Goal: Information Seeking & Learning: Learn about a topic

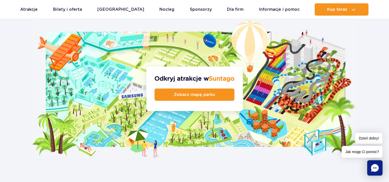
scroll to position [555, 0]
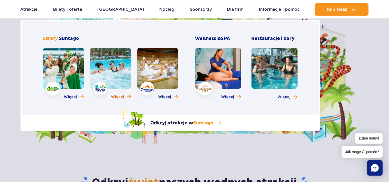
click at [115, 97] on span "Więcej" at bounding box center [117, 97] width 13 height 5
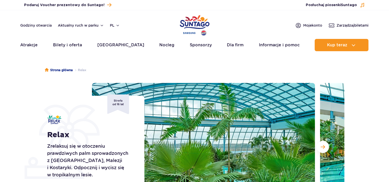
click at [47, 139] on div "Relax Zrelaksuj się w otoczeniu prawdziwych palm sprowadzonych z Florydy, Malez…" at bounding box center [93, 147] width 104 height 103
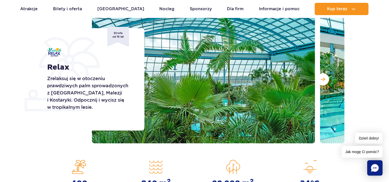
scroll to position [81, 0]
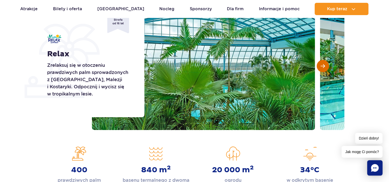
click at [324, 63] on button "Następny slajd" at bounding box center [323, 66] width 12 height 12
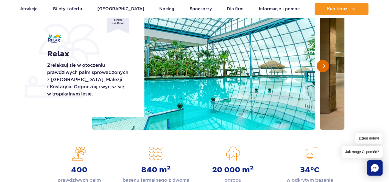
click at [324, 63] on button "Następny slajd" at bounding box center [323, 66] width 12 height 12
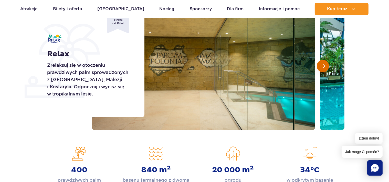
click at [324, 63] on button "Następny slajd" at bounding box center [323, 66] width 12 height 12
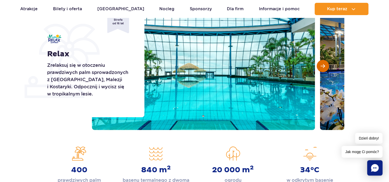
click at [324, 63] on button "Następny slajd" at bounding box center [323, 66] width 12 height 12
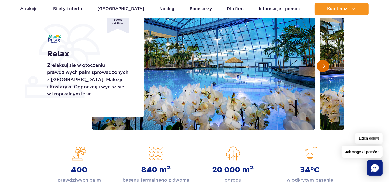
click at [324, 63] on button "Następny slajd" at bounding box center [323, 66] width 12 height 12
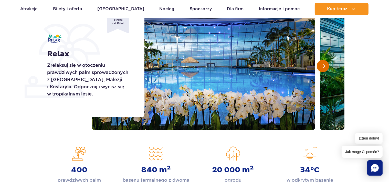
click at [324, 63] on button "Następny slajd" at bounding box center [323, 66] width 12 height 12
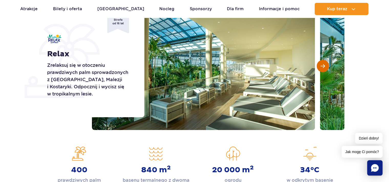
click at [324, 63] on button "Następny slajd" at bounding box center [323, 66] width 12 height 12
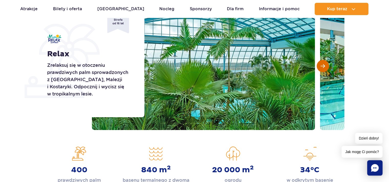
click at [324, 63] on button "Następny slajd" at bounding box center [323, 66] width 12 height 12
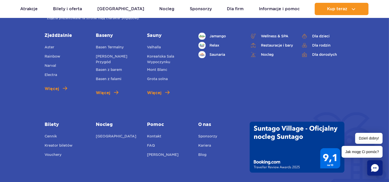
scroll to position [1150, 0]
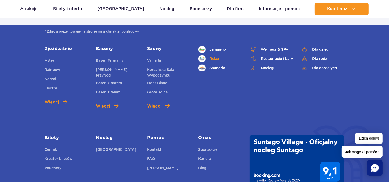
click at [211, 55] on link "Relax" at bounding box center [221, 58] width 44 height 7
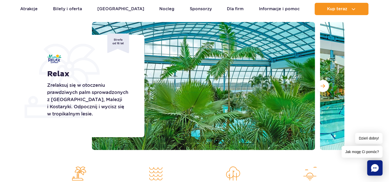
scroll to position [68, 0]
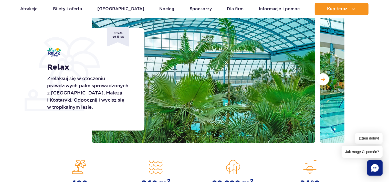
click at [28, 147] on div "Strona główna Relax Relax Zrelaksuj się w otoczeniu prawdziwych palm sprowadzon…" at bounding box center [194, 113] width 389 height 246
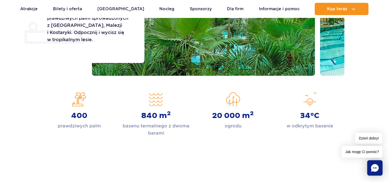
scroll to position [95, 0]
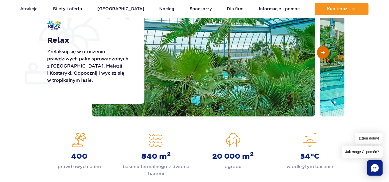
click at [323, 53] on span "Następny slajd" at bounding box center [323, 52] width 4 height 5
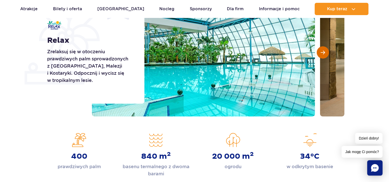
click at [323, 53] on span "Następny slajd" at bounding box center [323, 52] width 4 height 5
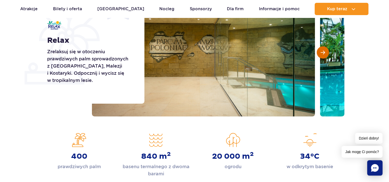
click at [323, 53] on span "Następny slajd" at bounding box center [323, 52] width 4 height 5
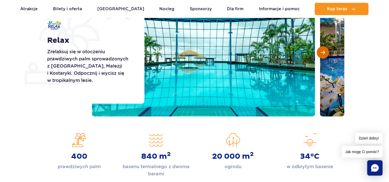
click at [323, 53] on span "Następny slajd" at bounding box center [323, 52] width 4 height 5
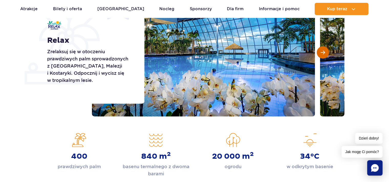
click at [323, 53] on span "Następny slajd" at bounding box center [323, 52] width 4 height 5
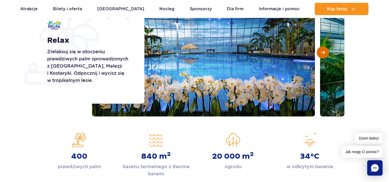
click at [323, 53] on span "Następny slajd" at bounding box center [323, 52] width 4 height 5
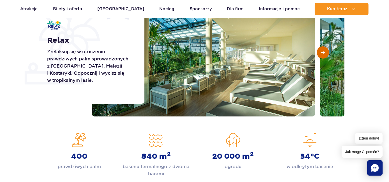
click at [323, 53] on span "Następny slajd" at bounding box center [323, 52] width 4 height 5
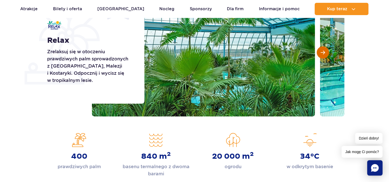
click at [323, 53] on span "Następny slajd" at bounding box center [323, 52] width 4 height 5
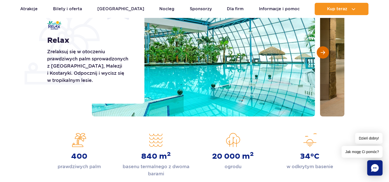
click at [323, 53] on span "Następny slajd" at bounding box center [323, 52] width 4 height 5
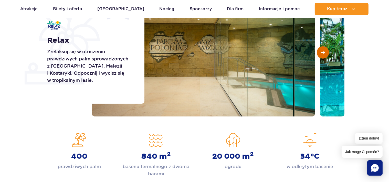
click at [323, 53] on span "Następny slajd" at bounding box center [323, 52] width 4 height 5
